Goal: Transaction & Acquisition: Book appointment/travel/reservation

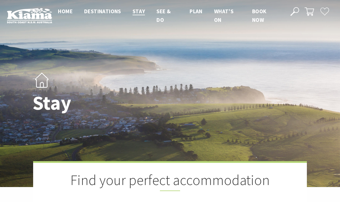
click at [258, 18] on span "Book now" at bounding box center [259, 16] width 14 height 16
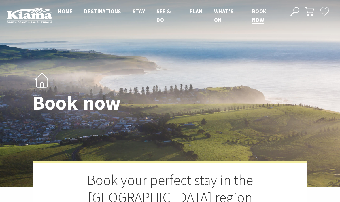
select select "3"
select select "2"
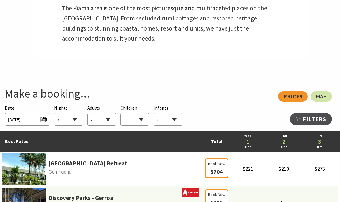
scroll to position [248, 0]
click at [43, 115] on span "Wed 01/10/2025" at bounding box center [27, 119] width 38 height 8
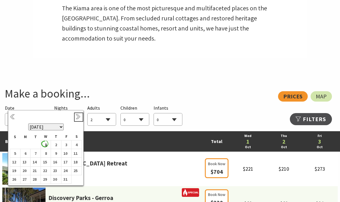
click at [77, 119] on link "Next" at bounding box center [78, 117] width 6 height 6
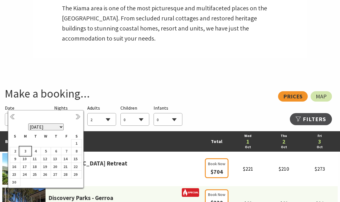
click at [25, 155] on b "3" at bounding box center [23, 150] width 7 height 7
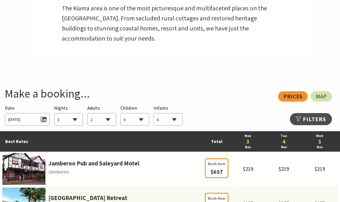
click at [76, 113] on select "1 2 3 4 5 6 7 8 9 10 11 12 13 14 15 16 17 18 19 20 21 22 23 24 25 26 27 28 29 30" at bounding box center [68, 119] width 28 height 13
select select "2"
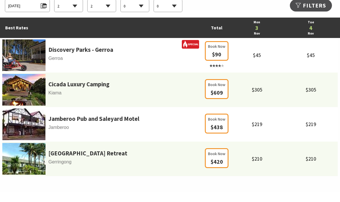
scroll to position [361, 0]
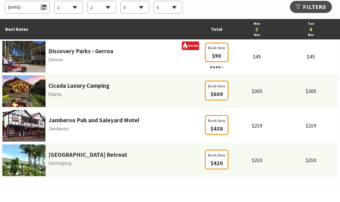
click at [219, 160] on span "$420" at bounding box center [217, 163] width 12 height 7
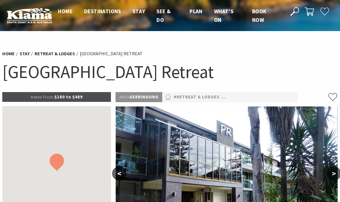
select select "2"
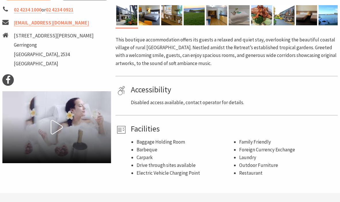
scroll to position [255, 0]
